Goal: Information Seeking & Learning: Learn about a topic

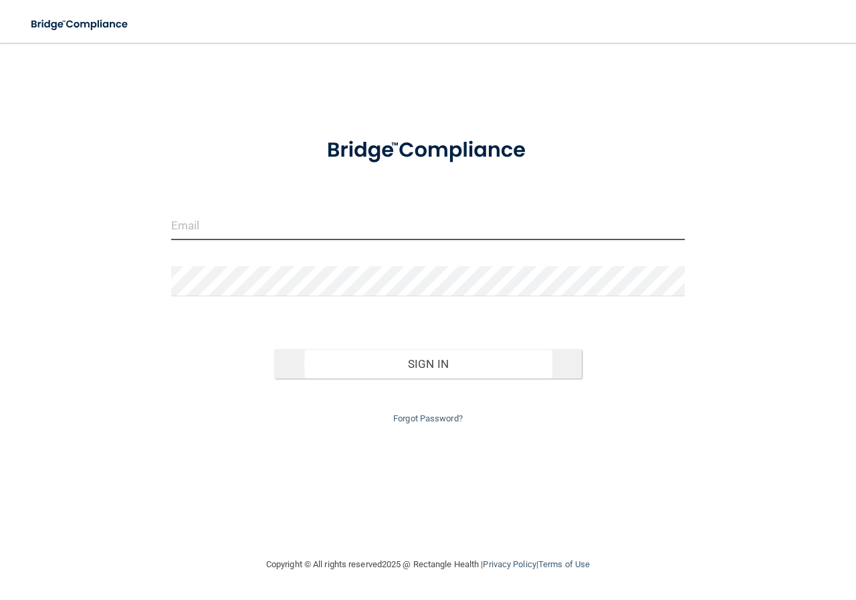
type input "[PERSON_NAME][EMAIL_ADDRESS][PERSON_NAME][DOMAIN_NAME]"
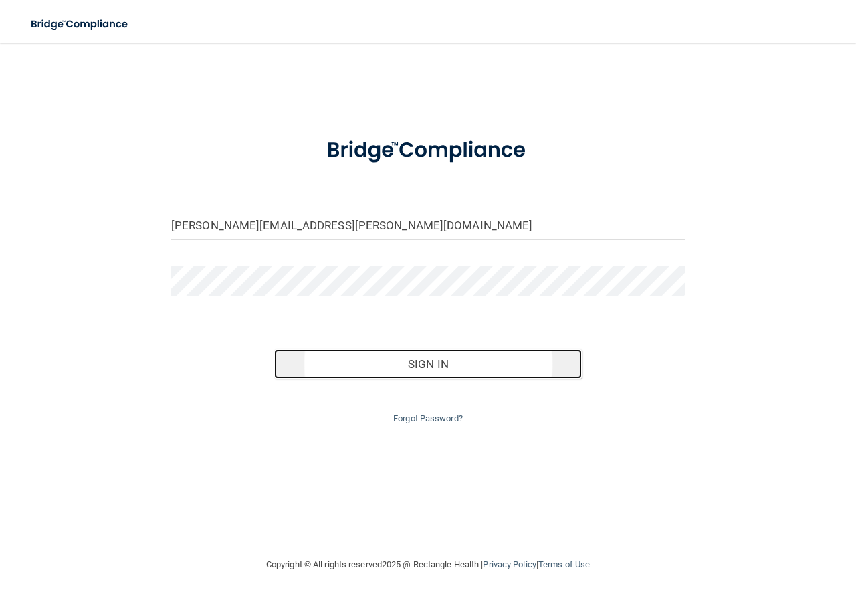
click at [424, 366] on button "Sign In" at bounding box center [428, 363] width 308 height 29
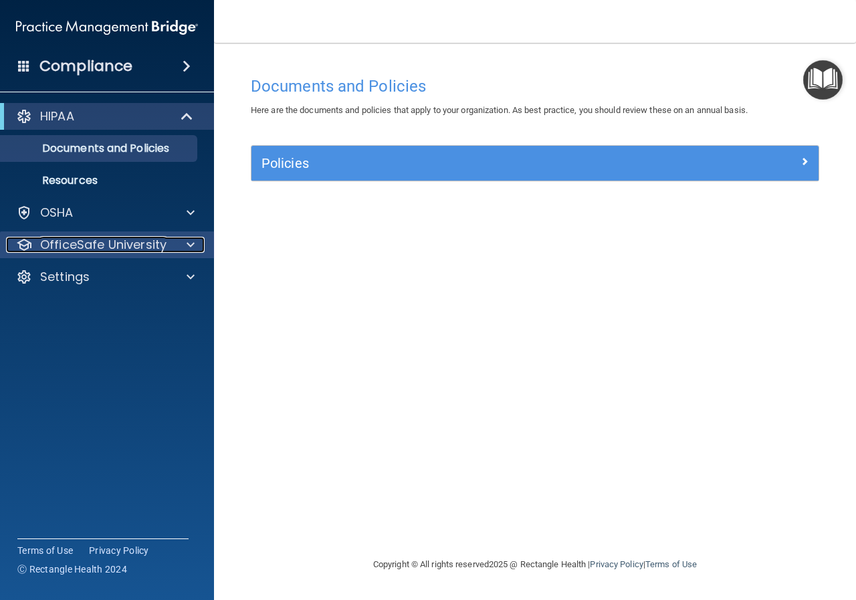
click at [201, 240] on div at bounding box center [188, 245] width 33 height 16
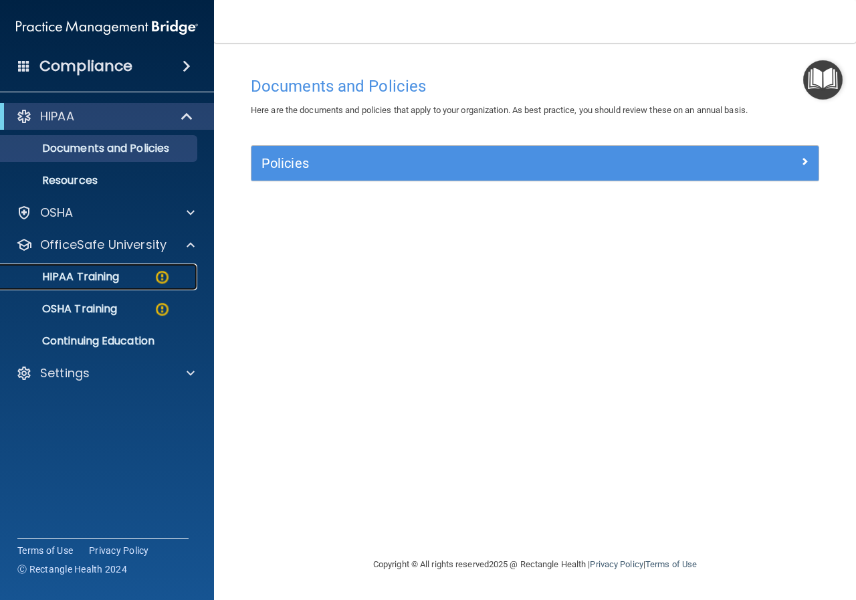
click at [163, 270] on img at bounding box center [162, 277] width 17 height 17
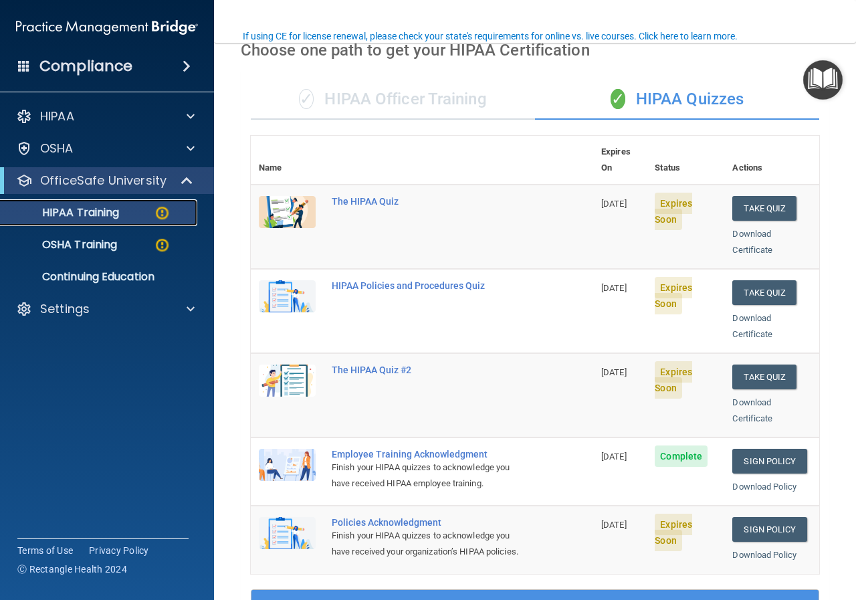
scroll to position [134, 0]
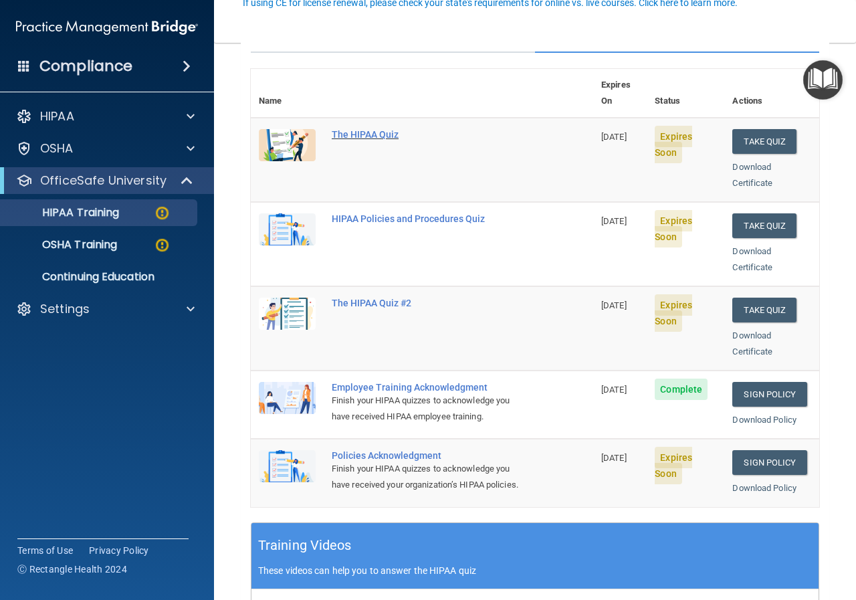
click at [362, 129] on div "The HIPAA Quiz" at bounding box center [429, 134] width 195 height 11
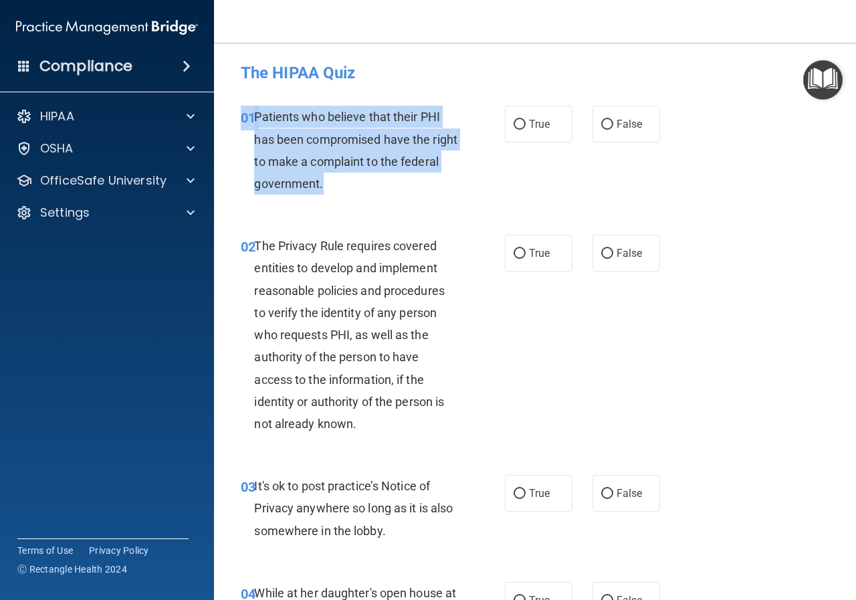
drag, startPoint x: 373, startPoint y: 182, endPoint x: 301, endPoint y: 102, distance: 108.0
click at [265, 99] on div "01 Patients who believe that their PHI has been compromised have the right to m…" at bounding box center [535, 153] width 609 height 129
click at [518, 120] on input "True" at bounding box center [520, 125] width 12 height 10
radio input "true"
